Goal: Transaction & Acquisition: Download file/media

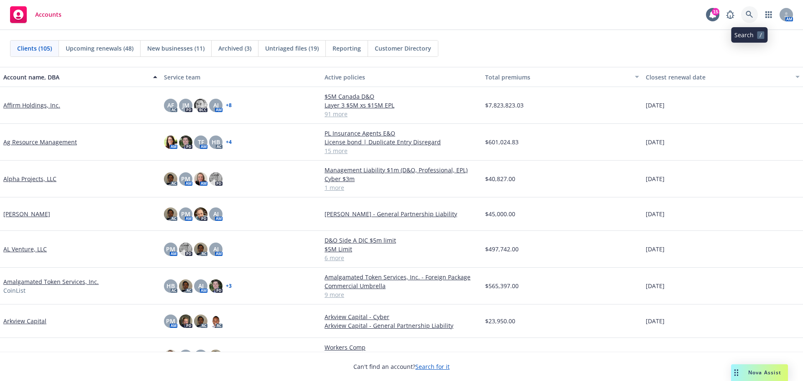
click at [747, 16] on icon at bounding box center [750, 15] width 8 height 8
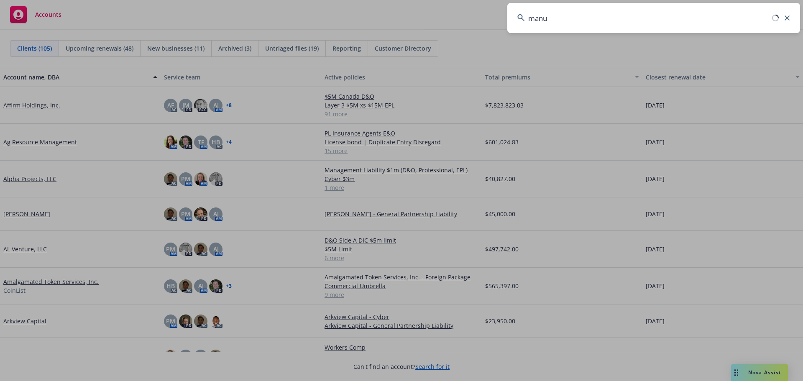
type input "[PERSON_NAME]"
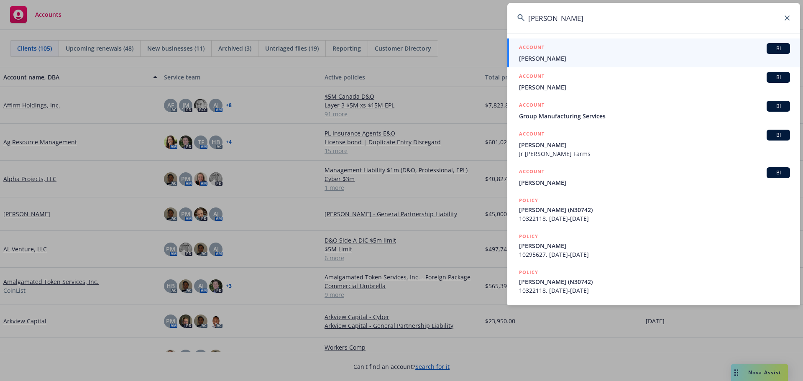
drag, startPoint x: 589, startPoint y: 26, endPoint x: 520, endPoint y: 20, distance: 69.2
click at [509, 21] on input "[PERSON_NAME]" at bounding box center [653, 18] width 293 height 30
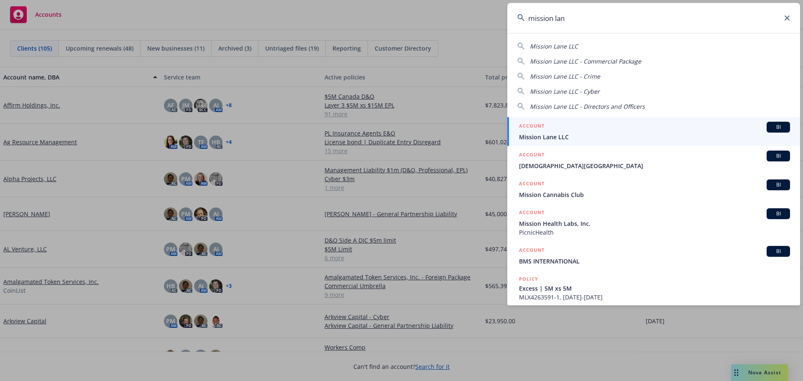
type input "mission lan"
click at [567, 136] on span "Mission Lane LLC" at bounding box center [654, 137] width 271 height 9
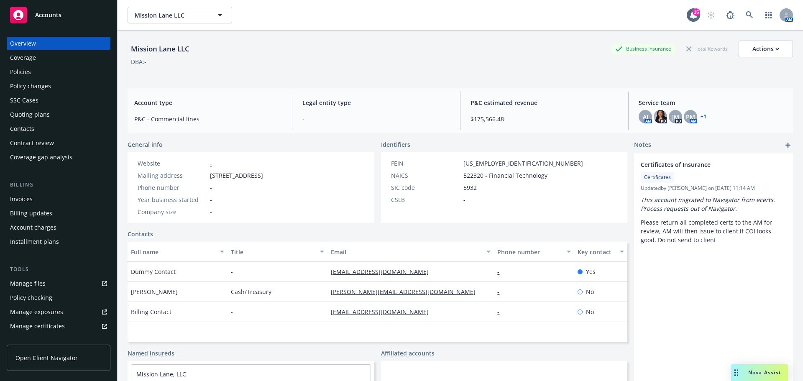
click at [26, 73] on div "Policies" at bounding box center [20, 71] width 21 height 13
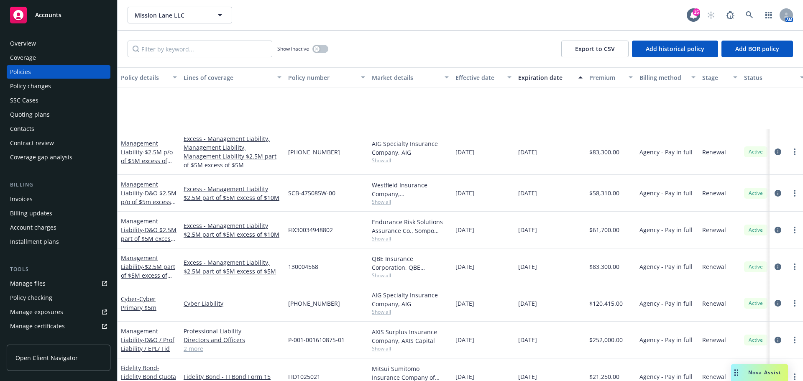
scroll to position [209, 0]
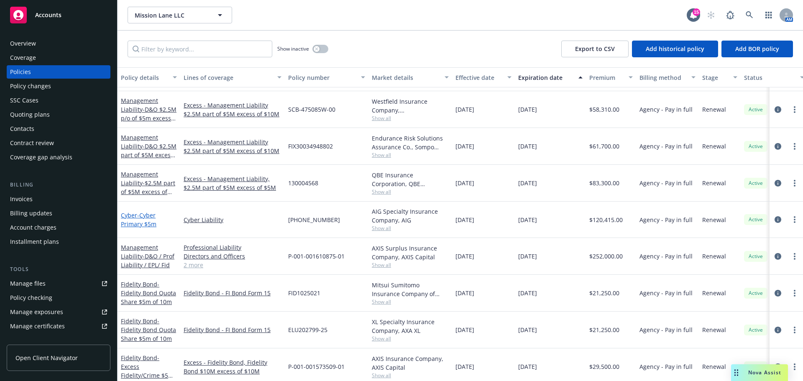
click at [148, 225] on span "- Cyber Primary $5m" at bounding box center [139, 219] width 36 height 17
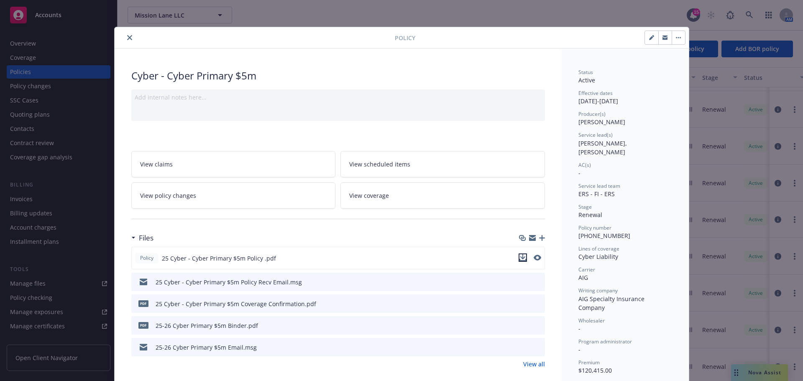
click at [520, 260] on icon "download file" at bounding box center [523, 257] width 7 height 7
click at [127, 38] on icon "close" at bounding box center [129, 37] width 5 height 5
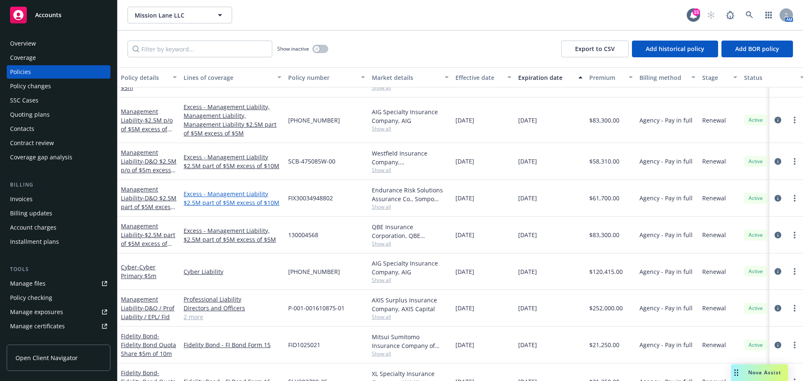
scroll to position [84, 0]
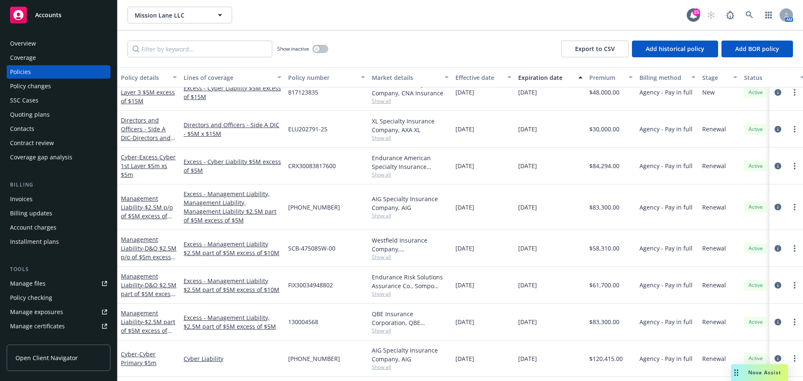
click at [387, 175] on span "Show all" at bounding box center [410, 174] width 77 height 7
click at [261, 176] on div "Excess - Cyber Liability $5M excess of $5M" at bounding box center [232, 166] width 105 height 37
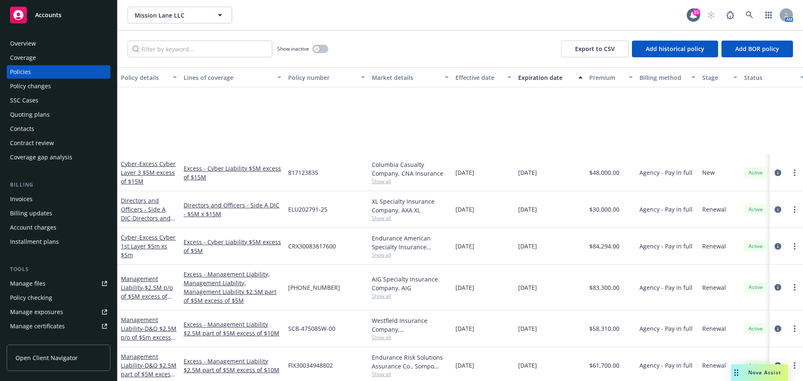
scroll to position [125, 0]
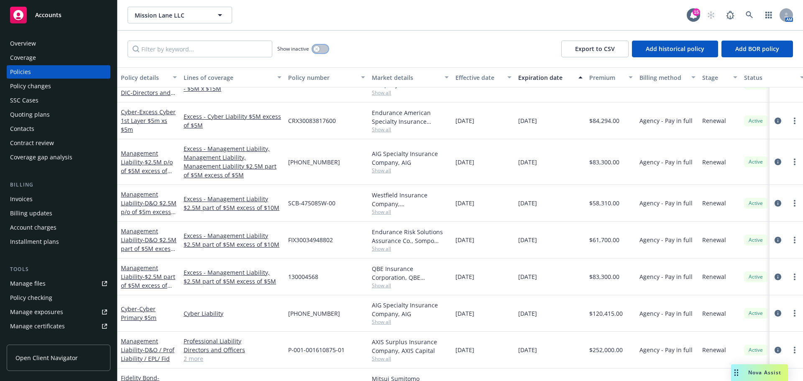
click at [323, 51] on button "button" at bounding box center [320, 49] width 16 height 8
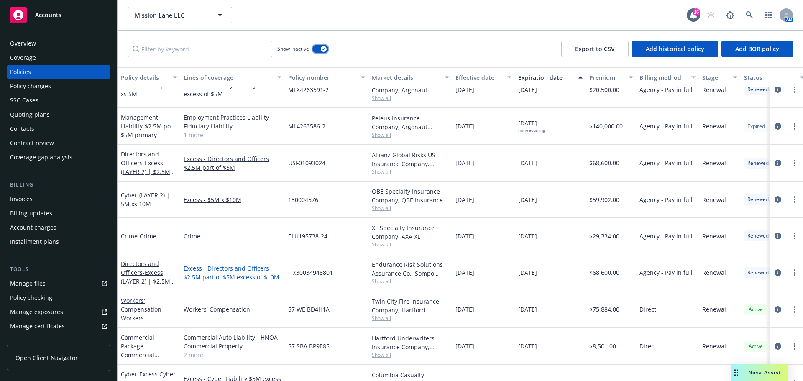
scroll to position [1590, 0]
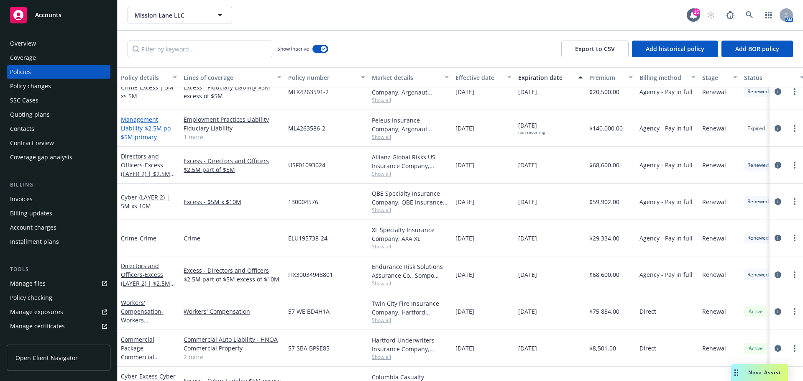
click at [148, 131] on span "- $2.5M po $5M primary" at bounding box center [146, 132] width 50 height 17
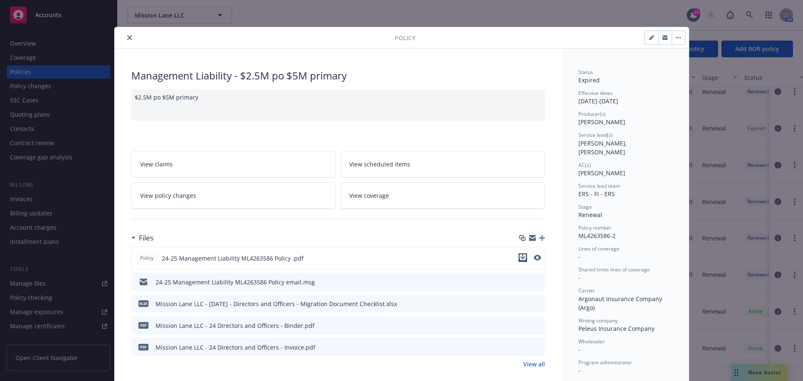
click at [520, 260] on icon "download file" at bounding box center [523, 260] width 7 height 2
click at [128, 38] on icon "close" at bounding box center [129, 37] width 5 height 5
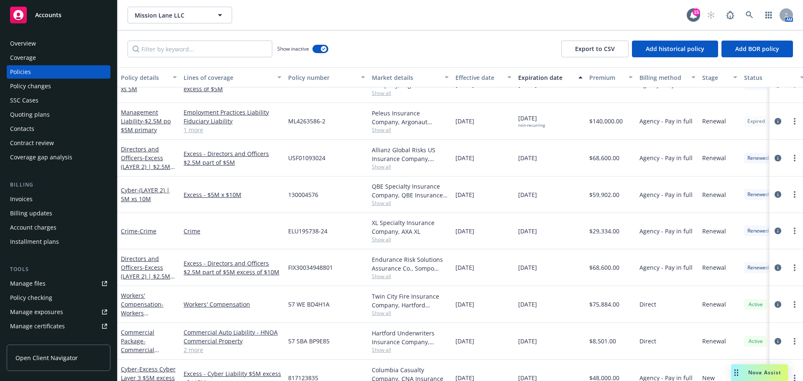
scroll to position [1558, 0]
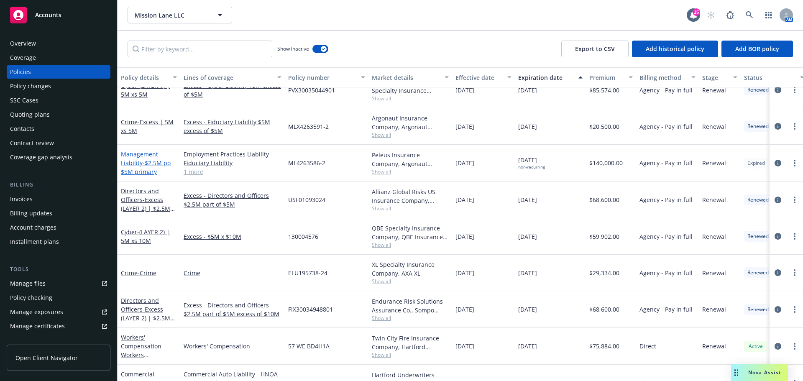
click at [148, 163] on span "- $2.5M po $5M primary" at bounding box center [146, 167] width 50 height 17
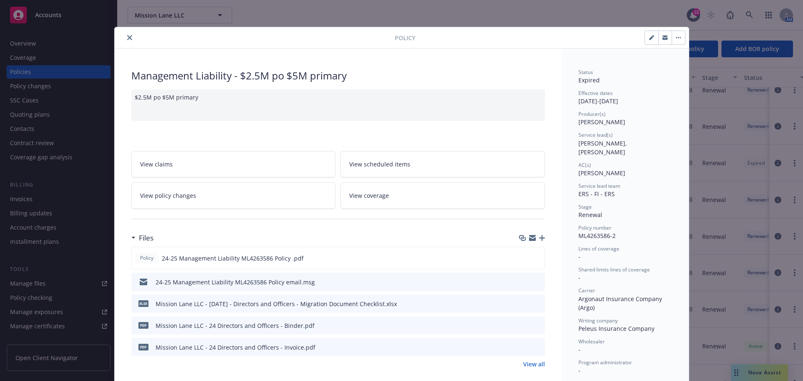
click at [125, 34] on button "close" at bounding box center [130, 38] width 10 height 10
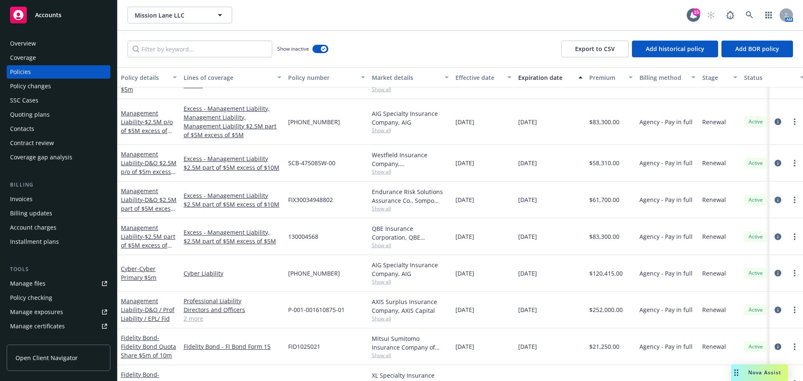
scroll to position [1934, 0]
